Goal: Task Accomplishment & Management: Use online tool/utility

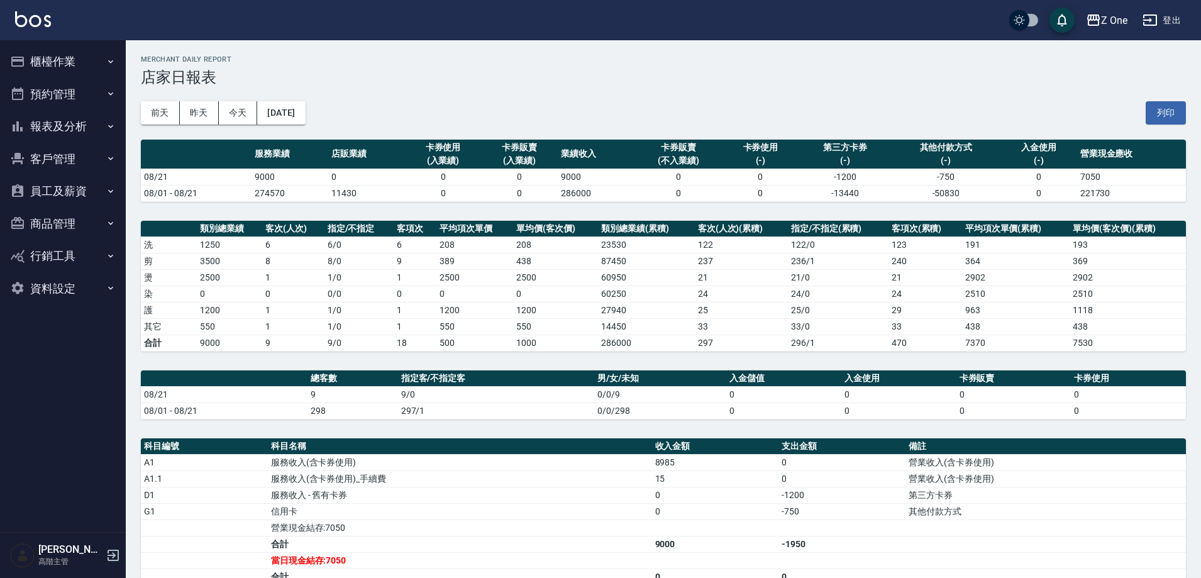
click at [92, 126] on button "報表及分析" at bounding box center [63, 126] width 116 height 33
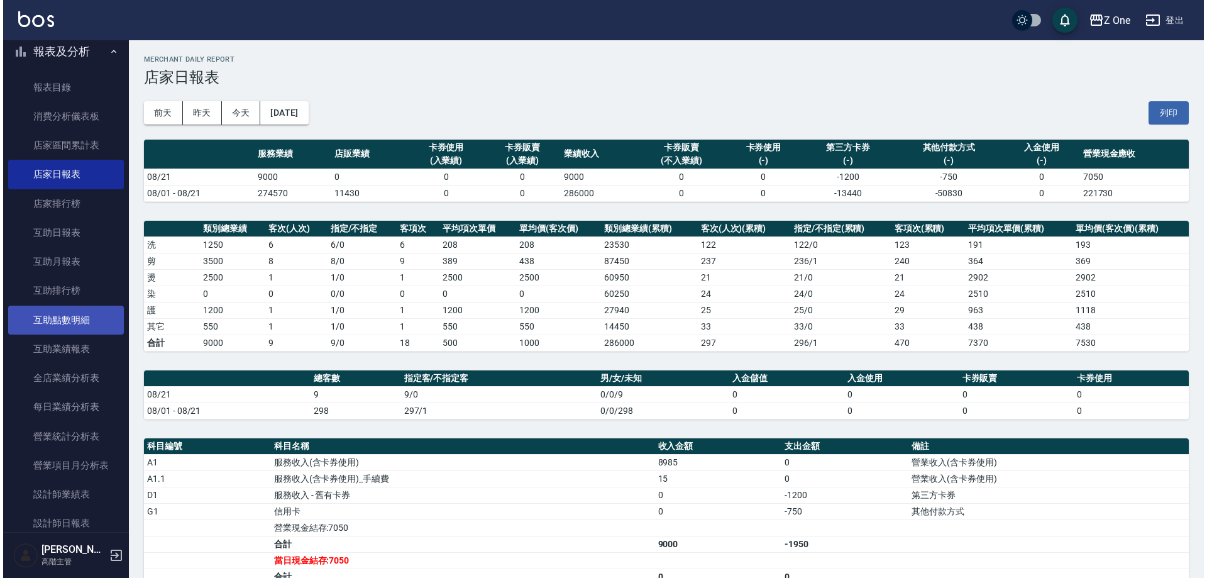
scroll to position [189, 0]
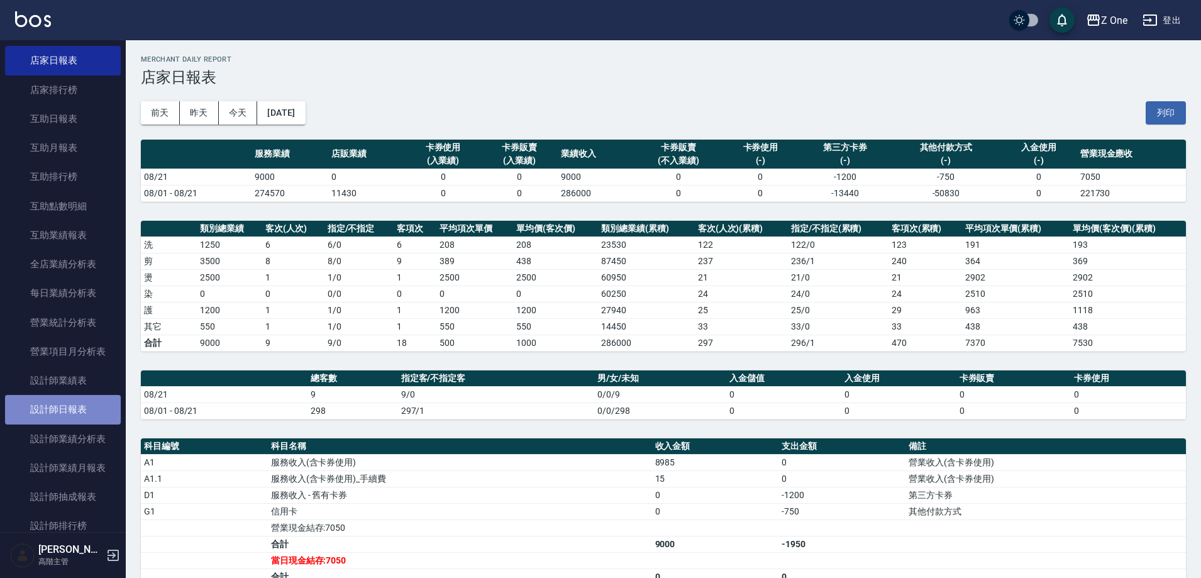
click at [71, 406] on link "設計師日報表" at bounding box center [63, 409] width 116 height 29
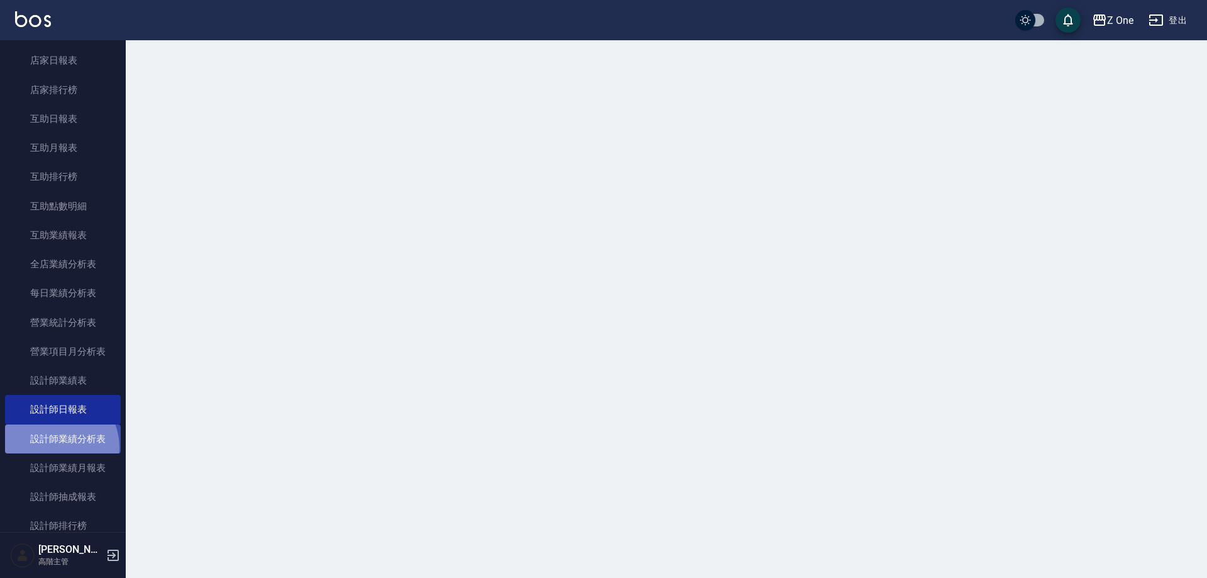
click at [55, 447] on link "設計師業績分析表" at bounding box center [63, 438] width 116 height 29
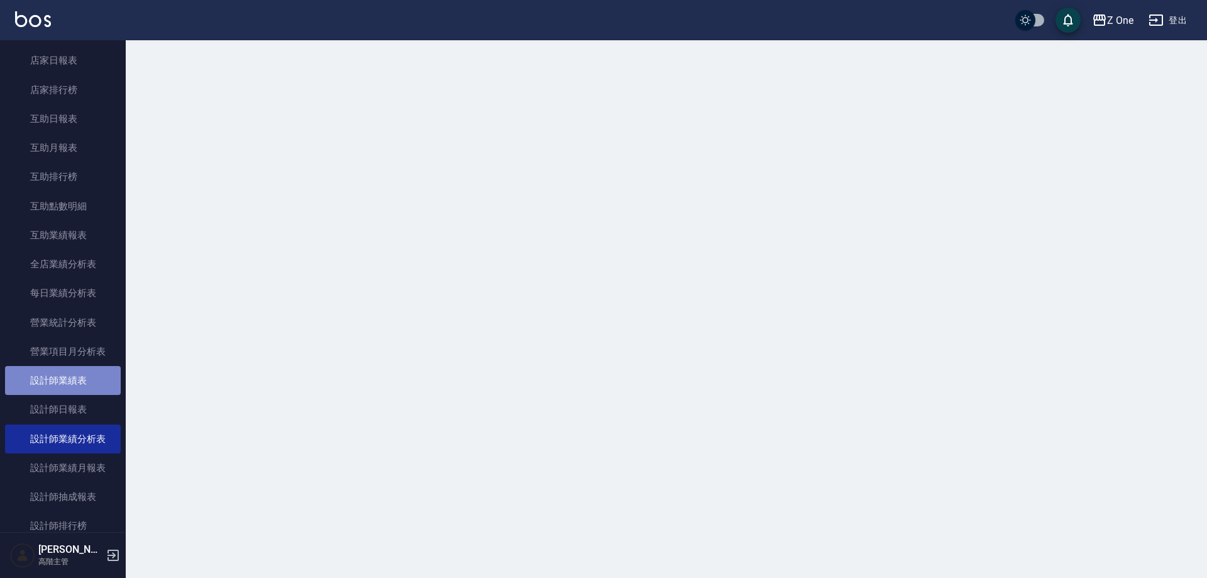
click at [79, 377] on link "設計師業績表" at bounding box center [63, 380] width 116 height 29
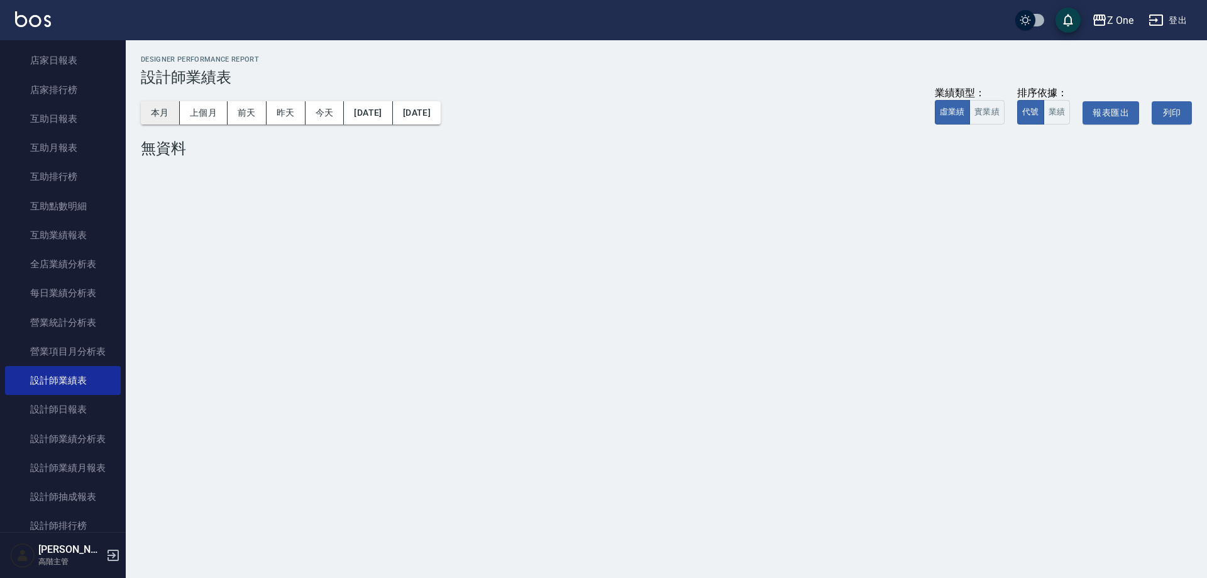
click at [158, 108] on button "本月" at bounding box center [160, 112] width 39 height 23
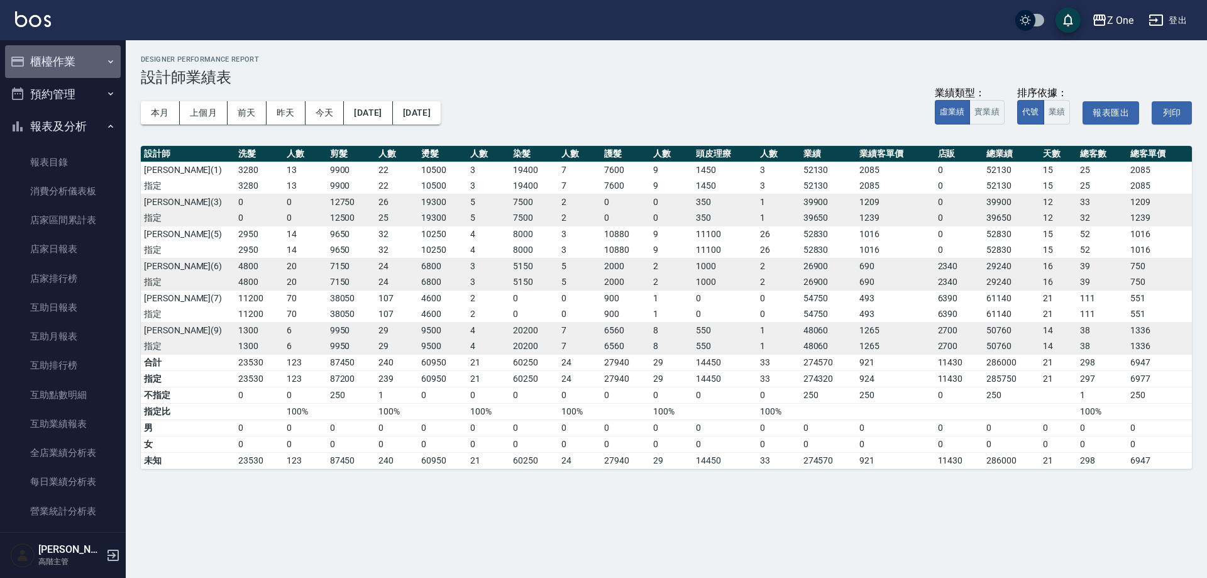
click at [73, 62] on button "櫃檯作業" at bounding box center [63, 61] width 116 height 33
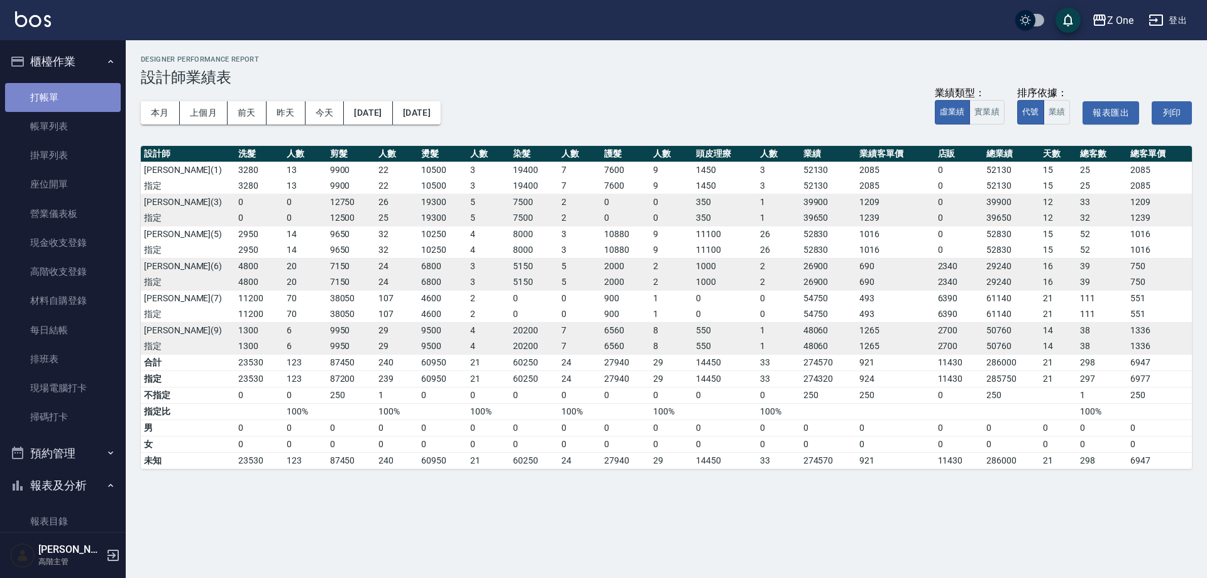
click at [74, 101] on link "打帳單" at bounding box center [63, 97] width 116 height 29
